Goal: Task Accomplishment & Management: Manage account settings

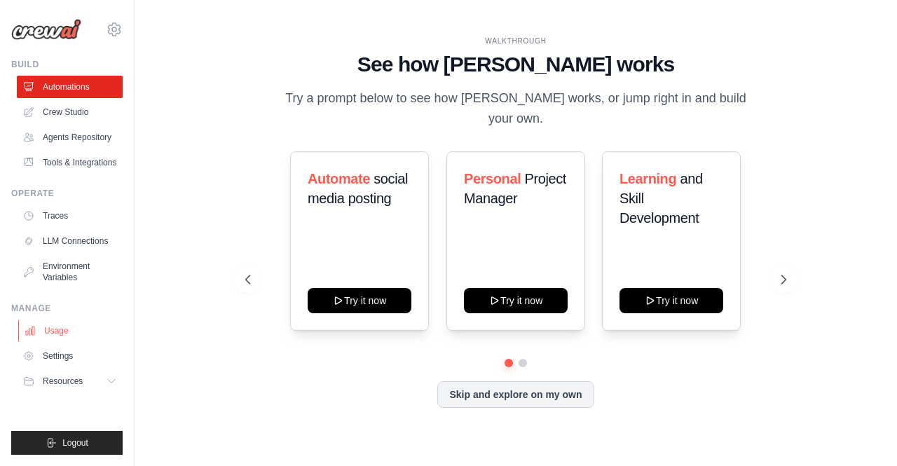
click at [59, 335] on link "Usage" at bounding box center [71, 330] width 106 height 22
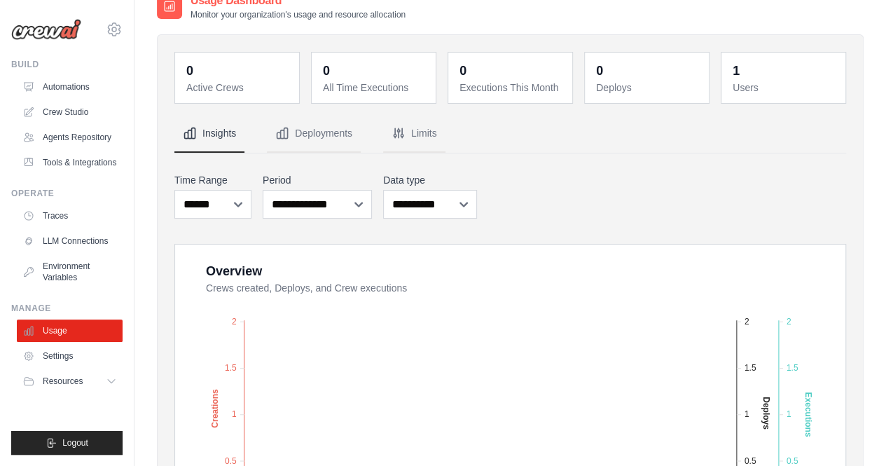
scroll to position [22, 0]
click at [77, 92] on link "Automations" at bounding box center [71, 87] width 106 height 22
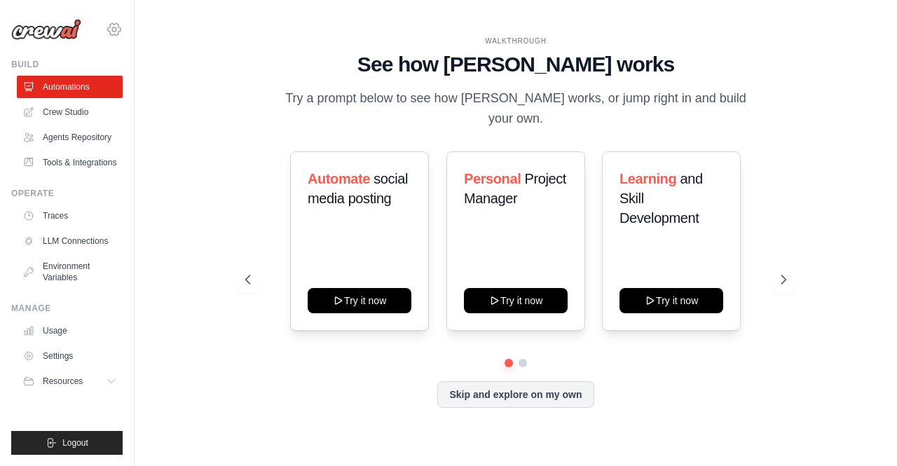
click at [114, 32] on icon at bounding box center [114, 29] width 4 height 4
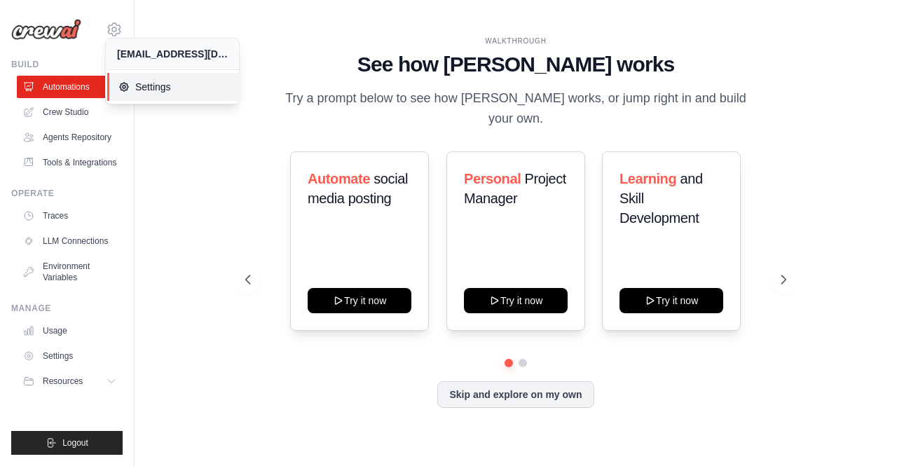
click at [155, 95] on link "Settings" at bounding box center [173, 87] width 133 height 28
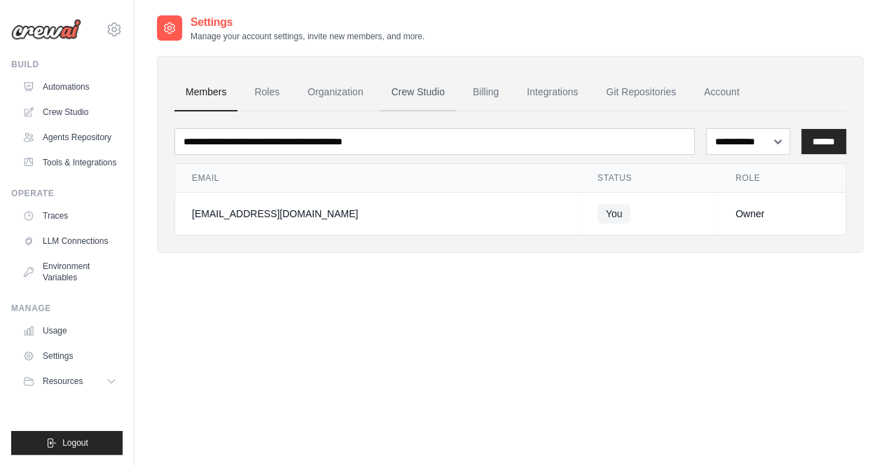
click at [425, 92] on link "Crew Studio" at bounding box center [418, 93] width 76 height 38
